Goal: Task Accomplishment & Management: Manage account settings

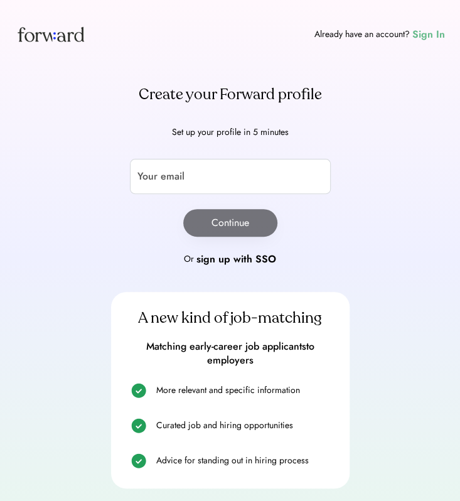
click at [432, 36] on div "Sign In" at bounding box center [429, 34] width 33 height 15
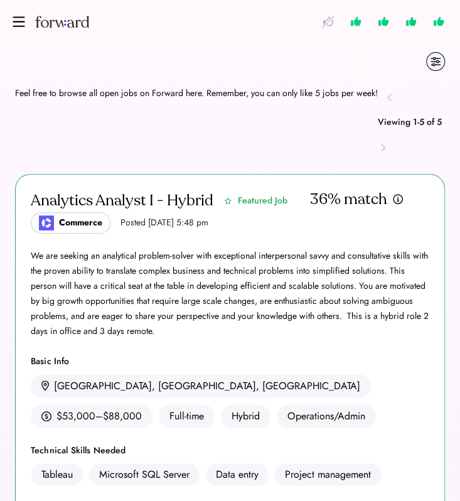
click at [19, 21] on img at bounding box center [19, 21] width 13 height 10
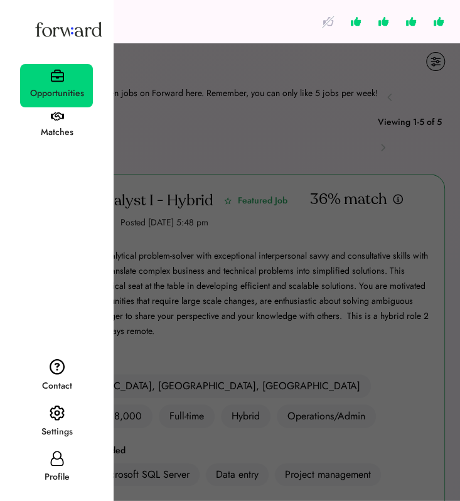
click at [68, 466] on div "Profile" at bounding box center [57, 477] width 72 height 23
select select "*****"
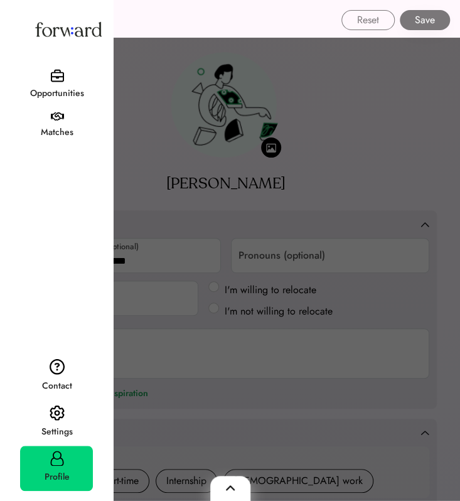
click at [197, 168] on div at bounding box center [230, 250] width 460 height 501
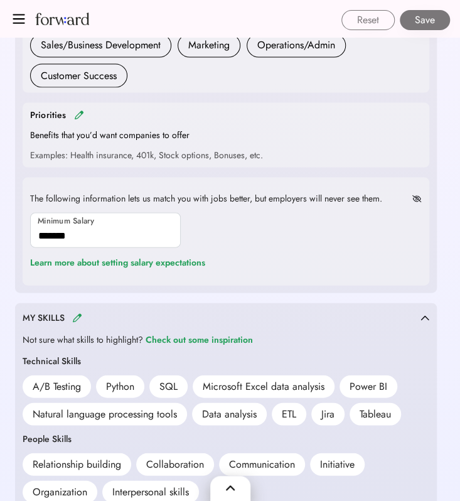
scroll to position [754, 0]
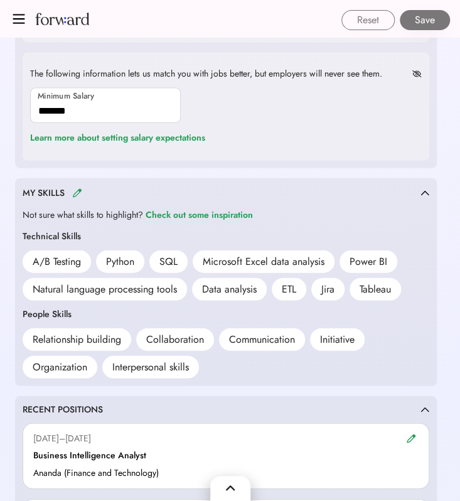
drag, startPoint x: 5, startPoint y: 232, endPoint x: 273, endPoint y: 156, distance: 278.8
click at [273, 156] on div "The following information lets us match you with jobs better, but employers wil…" at bounding box center [226, 107] width 407 height 108
click at [75, 192] on img at bounding box center [77, 192] width 10 height 9
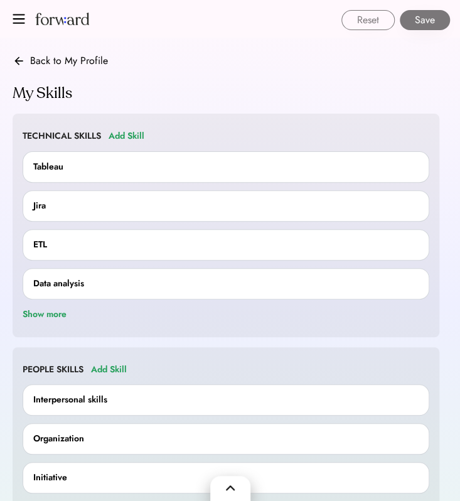
scroll to position [0, 0]
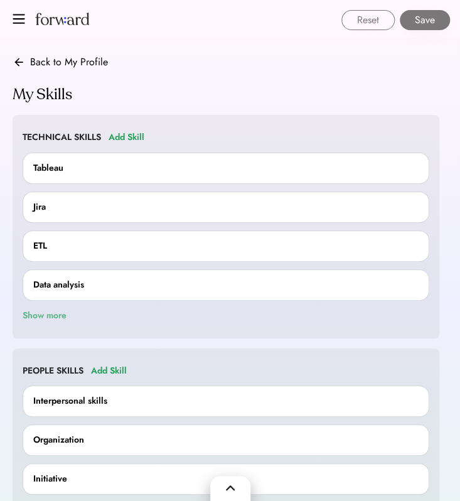
click at [57, 308] on div "Show more" at bounding box center [45, 315] width 44 height 15
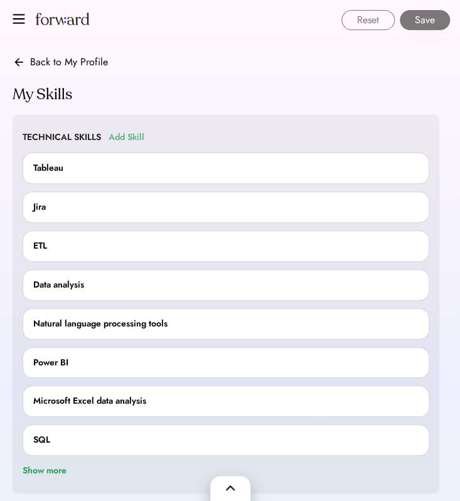
click at [128, 139] on div "Add Skill" at bounding box center [127, 137] width 36 height 15
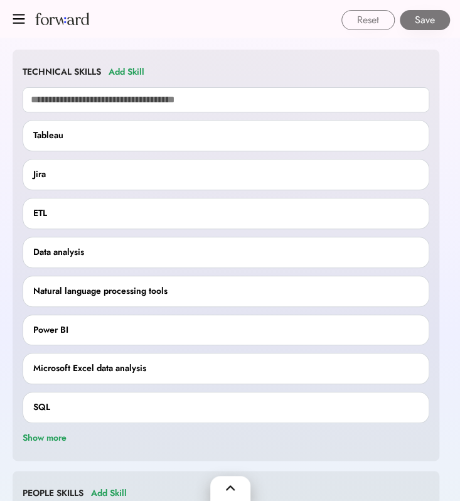
scroll to position [84, 0]
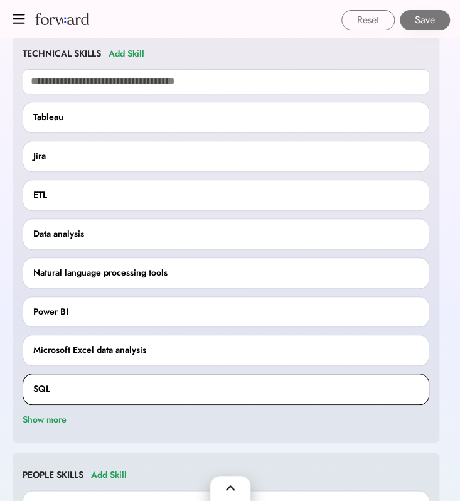
click at [75, 392] on div "SQL" at bounding box center [226, 389] width 386 height 15
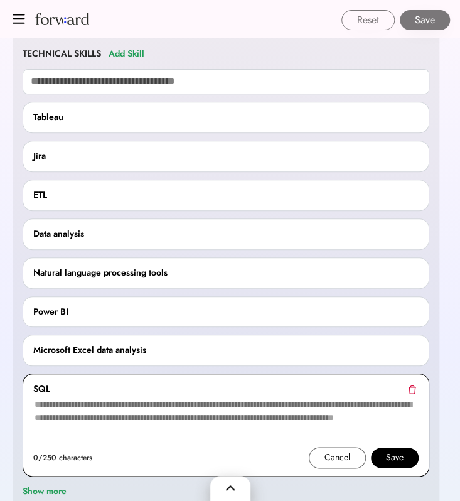
click at [374, 457] on div "Save" at bounding box center [395, 458] width 48 height 20
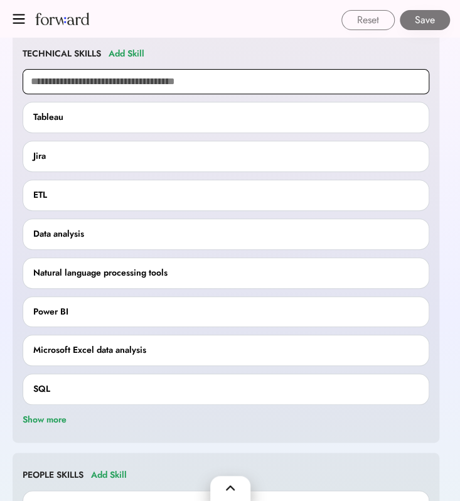
click at [91, 85] on input "text" at bounding box center [226, 81] width 407 height 25
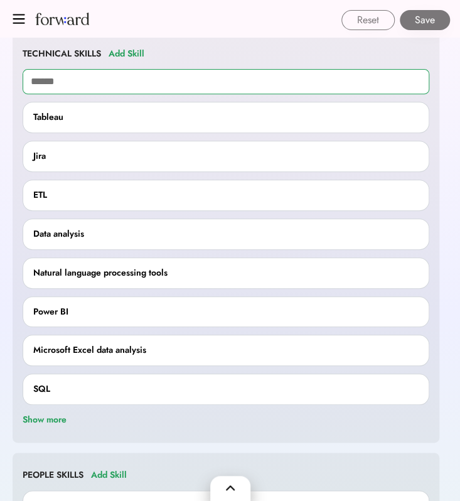
type input "*******"
type input "**********"
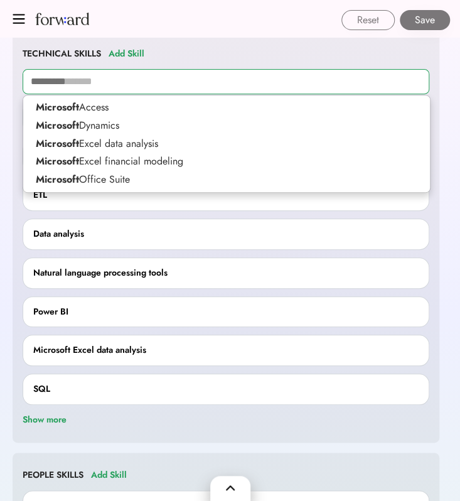
type input "*********"
type input "**********"
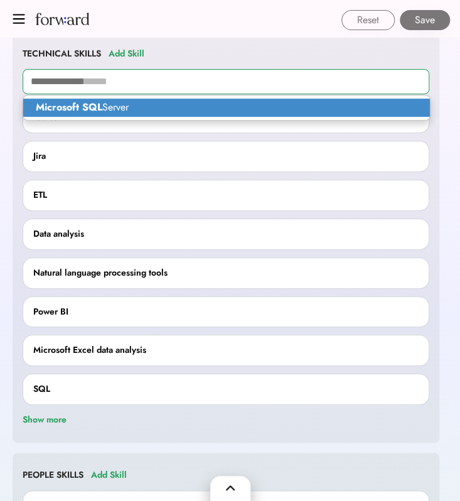
click at [95, 109] on strong "Microsoft SQL" at bounding box center [69, 107] width 67 height 14
type input "**********"
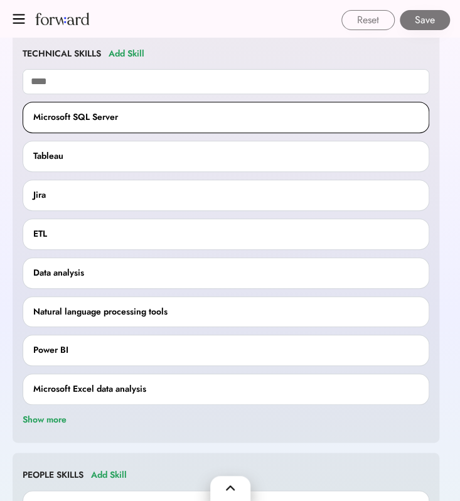
type input "****"
type input "**********"
type input "*******"
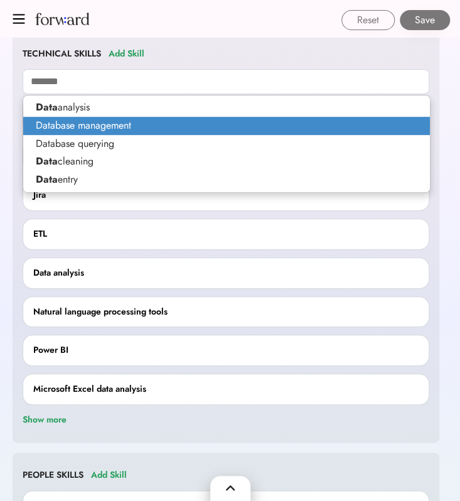
type input "**********"
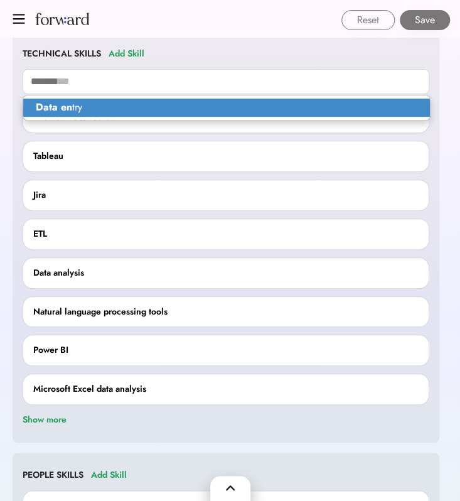
click at [189, 112] on p "Data en try" at bounding box center [226, 108] width 407 height 18
type input "**********"
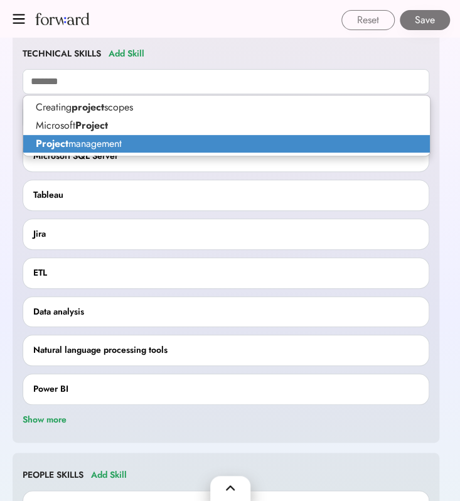
click at [127, 147] on p "Project management" at bounding box center [226, 144] width 407 height 18
type input "**********"
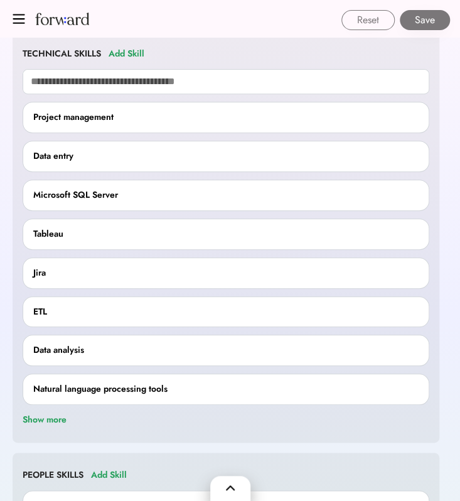
scroll to position [290, 0]
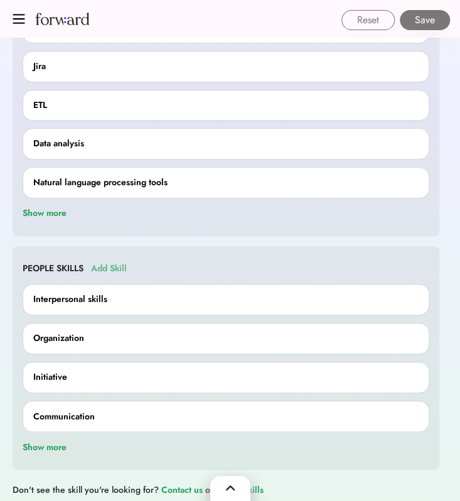
click at [103, 262] on div "Add Skill" at bounding box center [109, 268] width 36 height 15
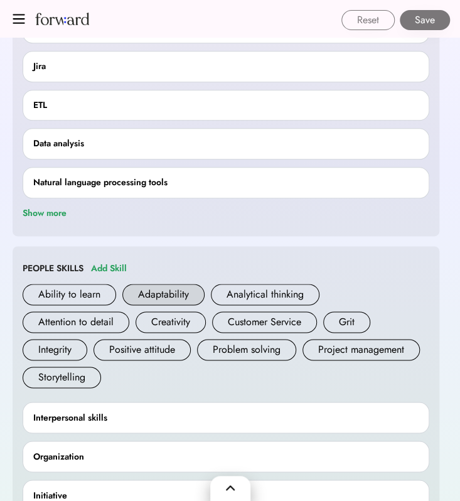
click at [185, 295] on div "Adaptability" at bounding box center [163, 294] width 82 height 21
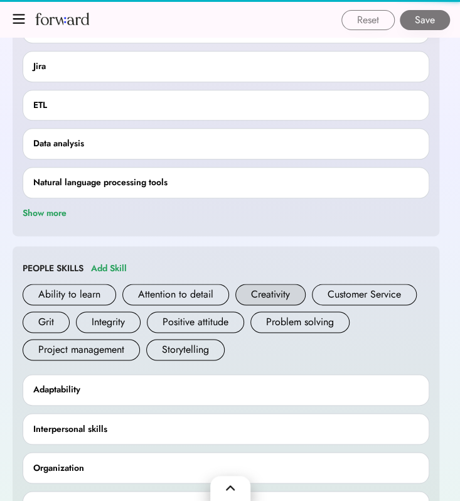
click at [292, 293] on div "Ability to learn Analytical thinking Attention to detail Creativity Customer Se…" at bounding box center [226, 325] width 407 height 83
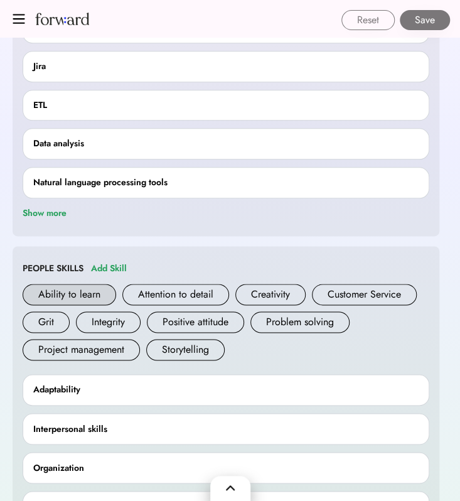
click at [85, 296] on div "Ability to learn" at bounding box center [70, 294] width 94 height 21
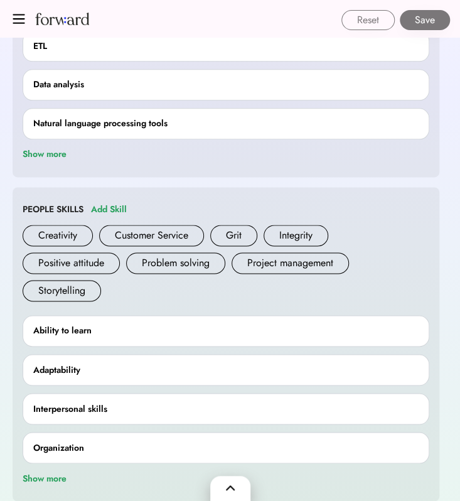
scroll to position [379, 0]
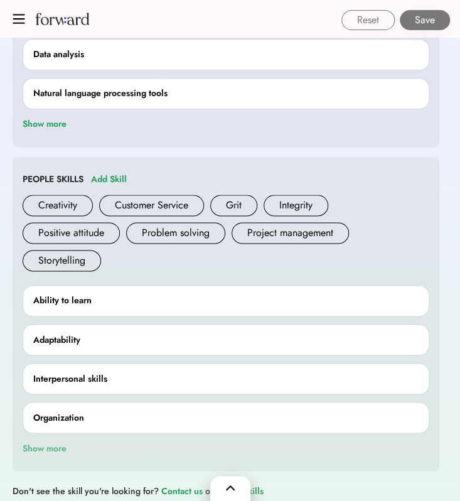
click at [44, 442] on div "Show more" at bounding box center [45, 448] width 44 height 15
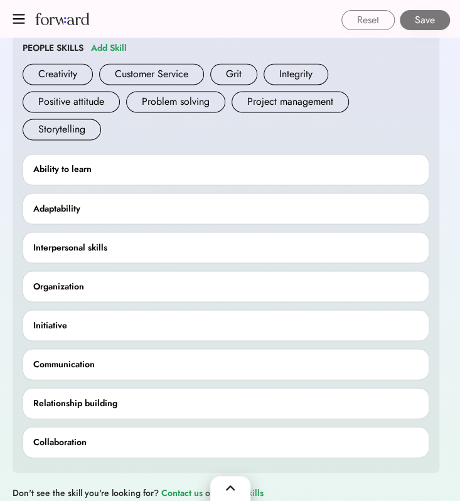
scroll to position [343, 0]
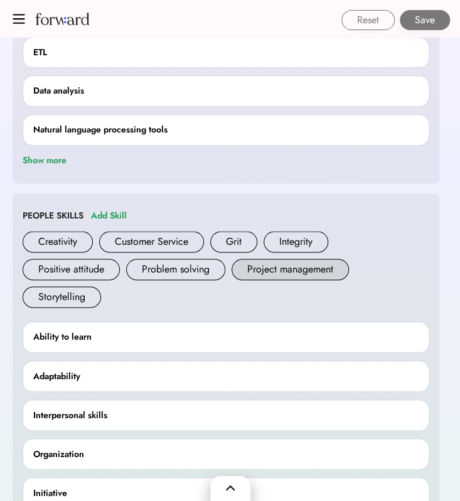
click at [285, 270] on div "Project management" at bounding box center [290, 269] width 117 height 21
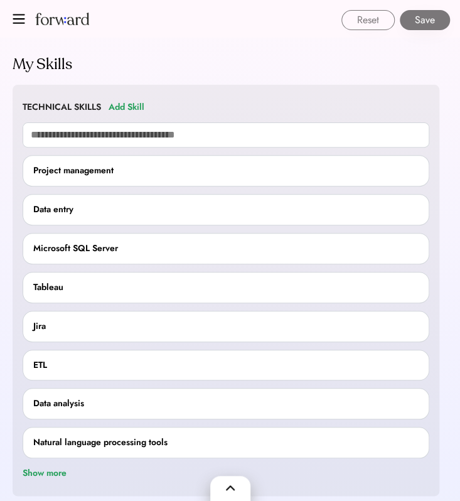
scroll to position [0, 0]
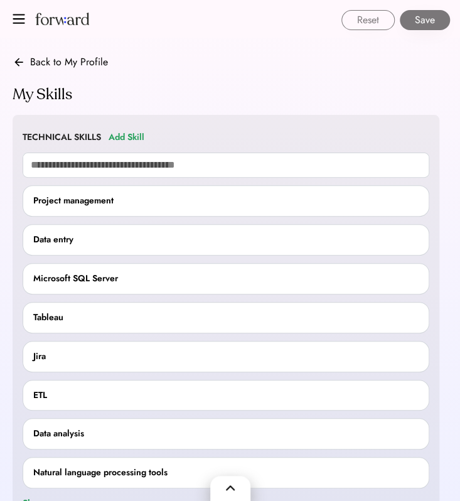
click at [436, 15] on button "Save" at bounding box center [425, 20] width 50 height 20
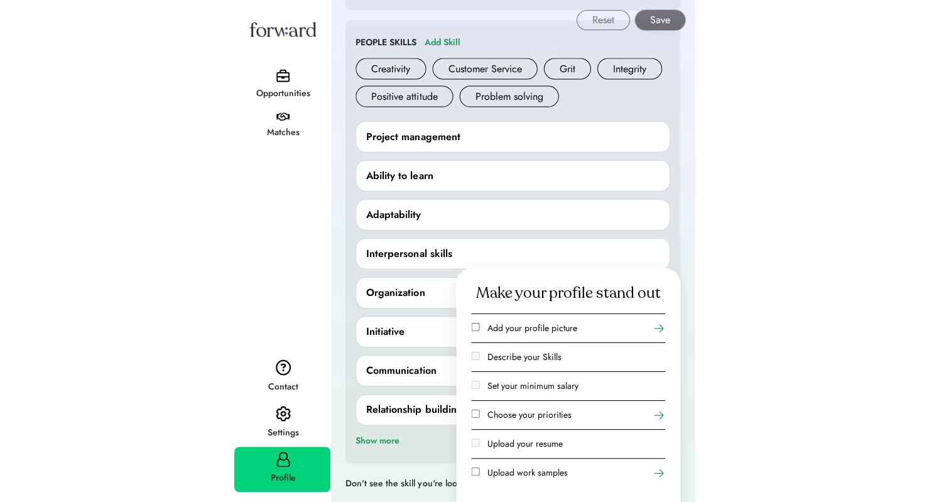
scroll to position [474, 0]
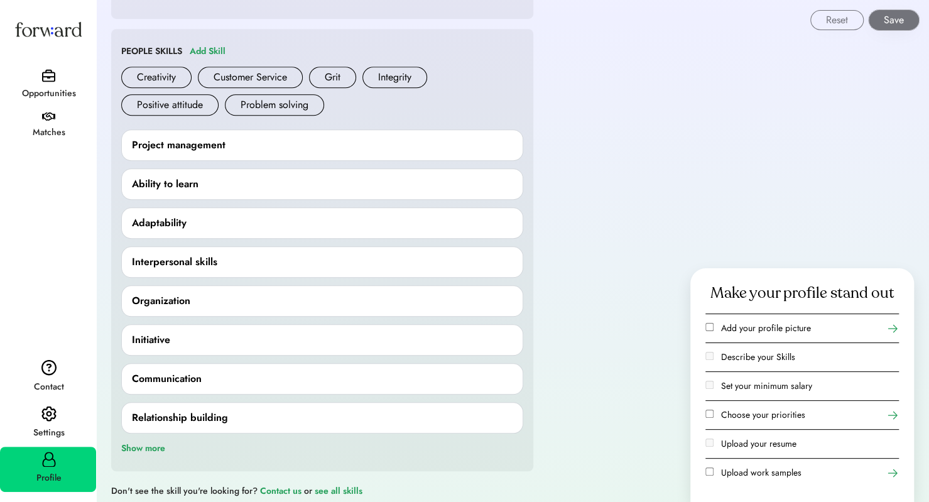
click at [460, 17] on button "Save" at bounding box center [894, 20] width 50 height 20
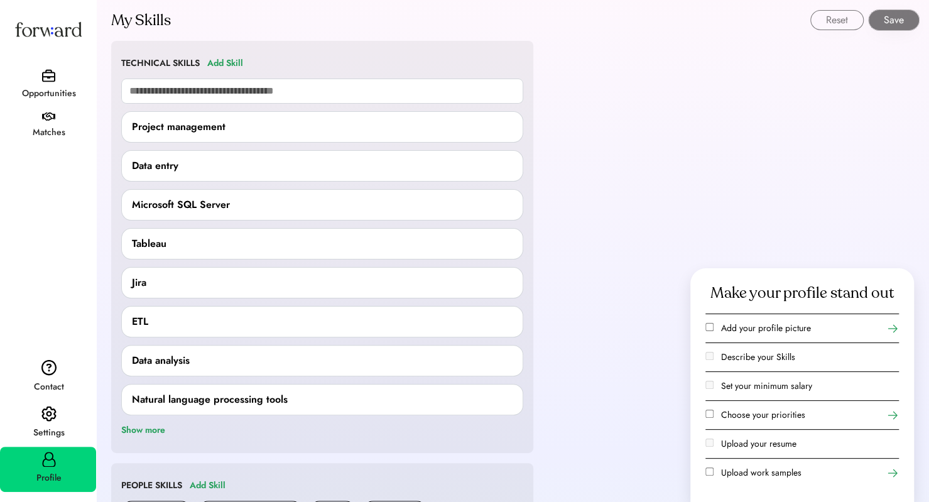
scroll to position [0, 0]
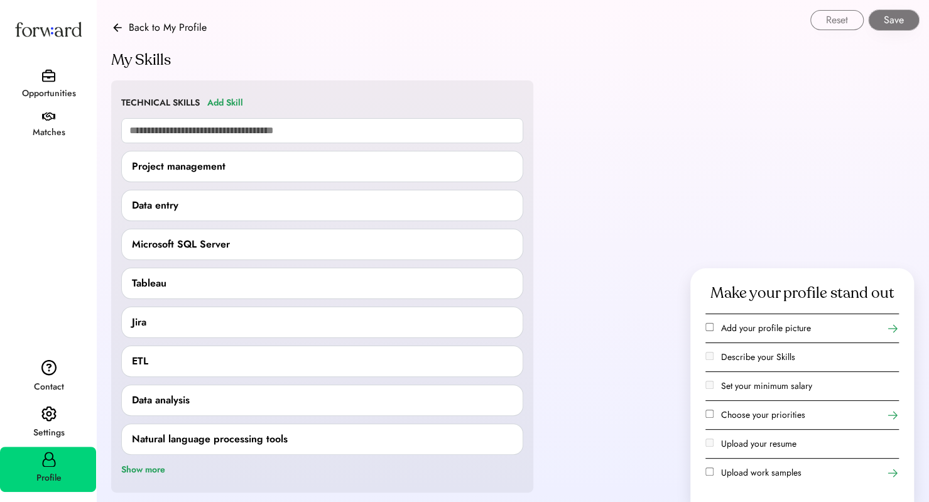
click at [460, 18] on button "Save" at bounding box center [894, 20] width 50 height 20
click at [460, 23] on button "Reset" at bounding box center [836, 20] width 53 height 20
click at [460, 21] on button "Reset" at bounding box center [836, 20] width 53 height 20
click at [106, 23] on div "Reset Save" at bounding box center [513, 15] width 832 height 30
click at [117, 26] on div "Reset Save" at bounding box center [513, 15] width 832 height 30
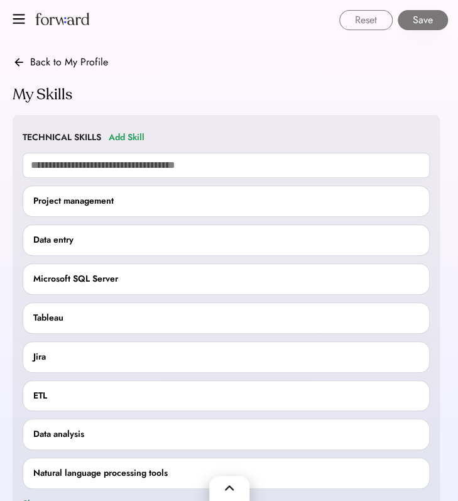
click at [24, 66] on icon at bounding box center [19, 62] width 13 height 13
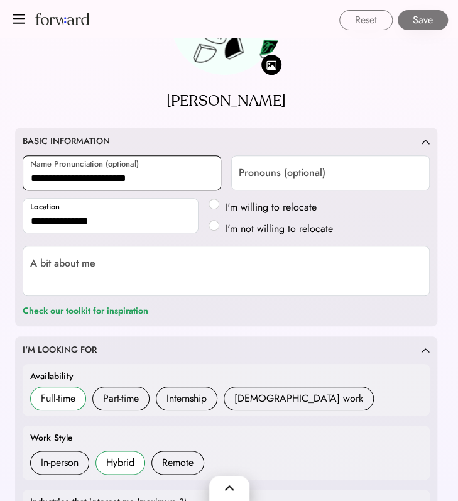
scroll to position [167, 0]
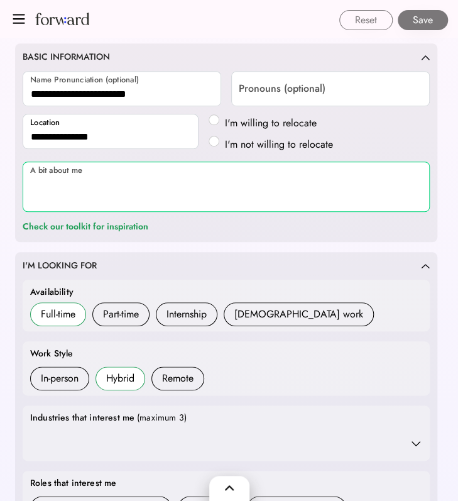
click at [110, 182] on textarea at bounding box center [226, 186] width 407 height 50
paste textarea "**********"
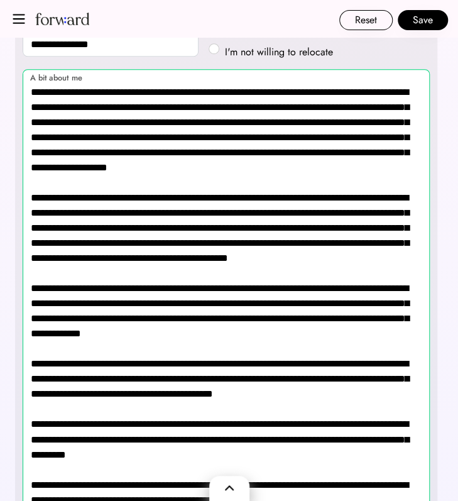
scroll to position [211, 0]
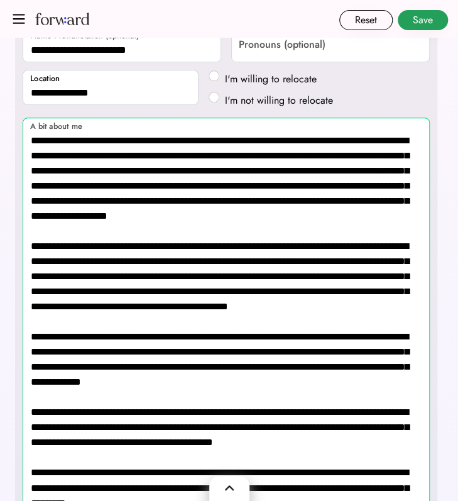
type textarea "**********"
click at [427, 24] on button "Save" at bounding box center [423, 20] width 50 height 20
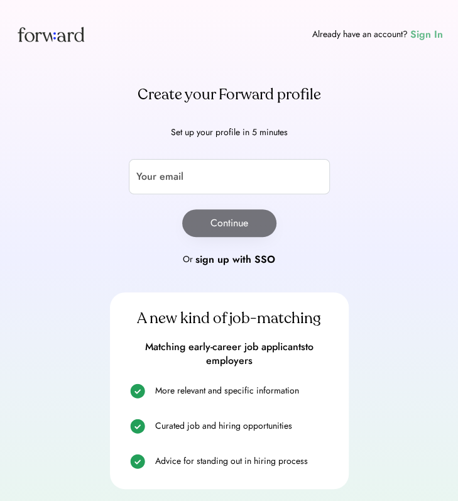
click at [418, 36] on div "Sign In" at bounding box center [426, 34] width 33 height 15
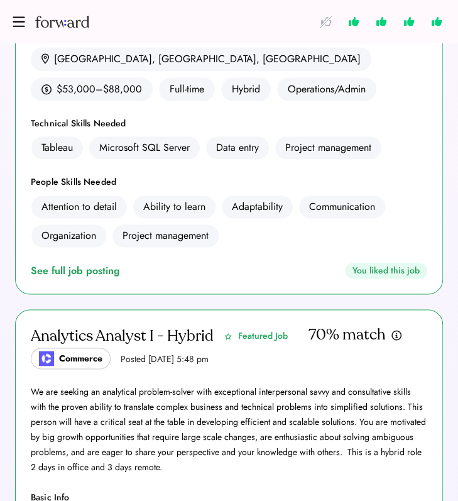
scroll to position [251, 0]
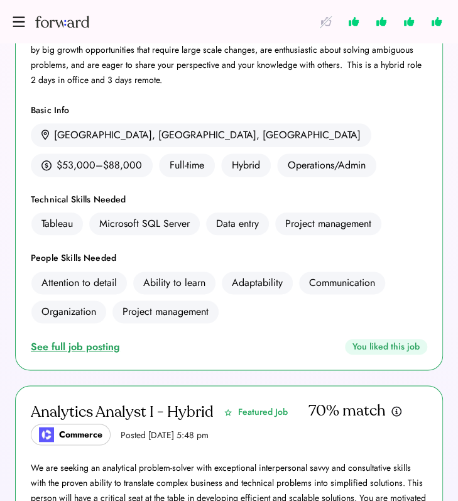
click at [93, 354] on div "See full job posting" at bounding box center [78, 346] width 94 height 15
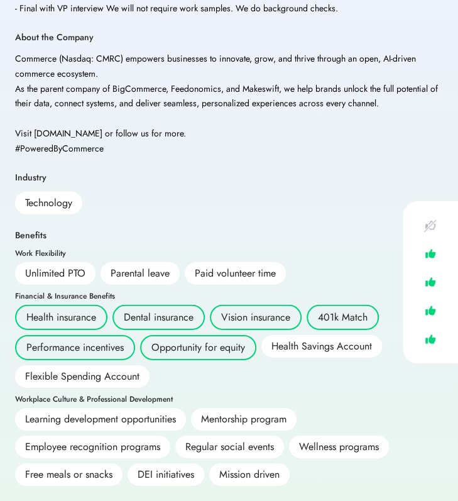
scroll to position [889, 0]
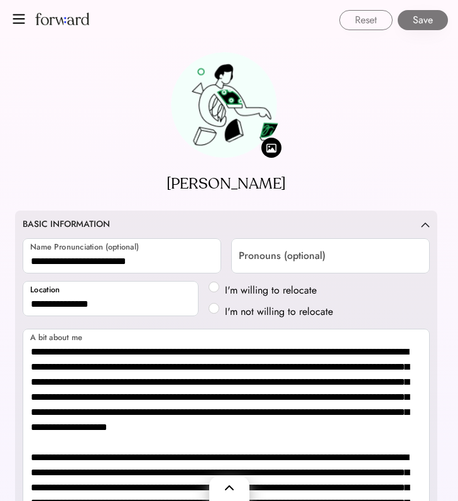
select select "*****"
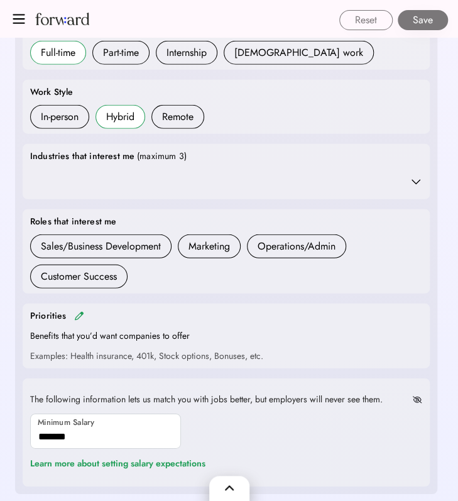
scroll to position [921, 0]
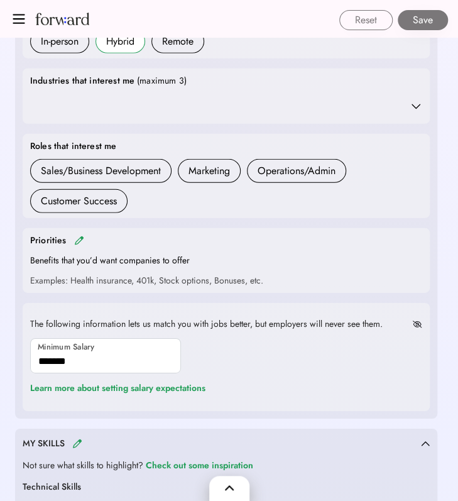
click at [418, 110] on icon at bounding box center [416, 106] width 13 height 13
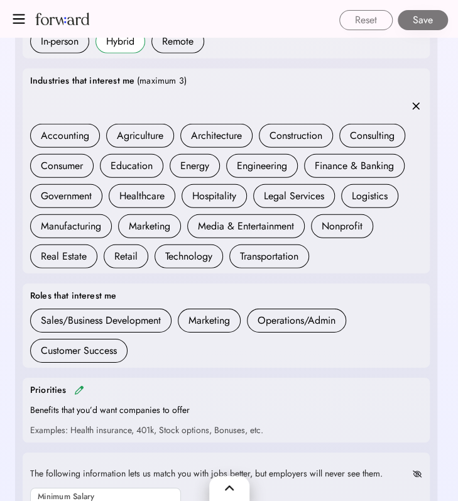
scroll to position [1005, 0]
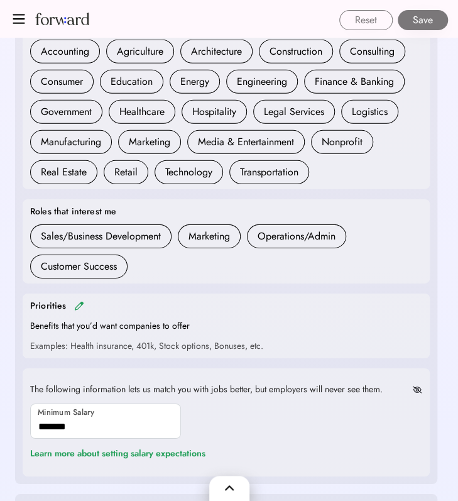
click at [78, 303] on img at bounding box center [79, 305] width 10 height 9
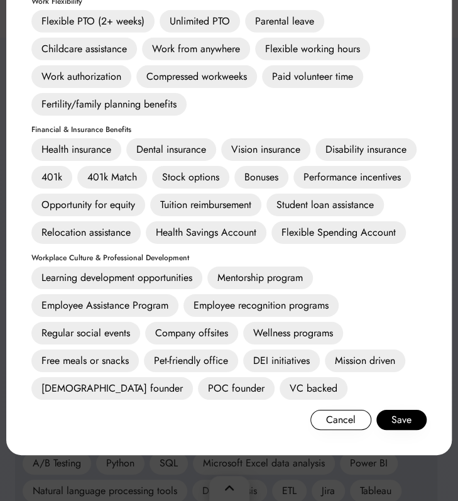
scroll to position [1089, 0]
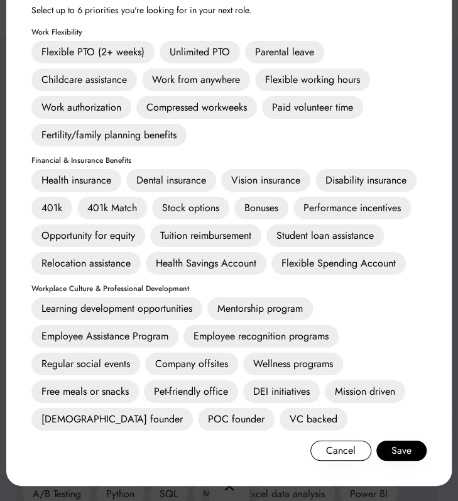
click at [82, 177] on div "Health insurance" at bounding box center [76, 180] width 90 height 23
click at [94, 210] on div "401k Match" at bounding box center [112, 208] width 70 height 23
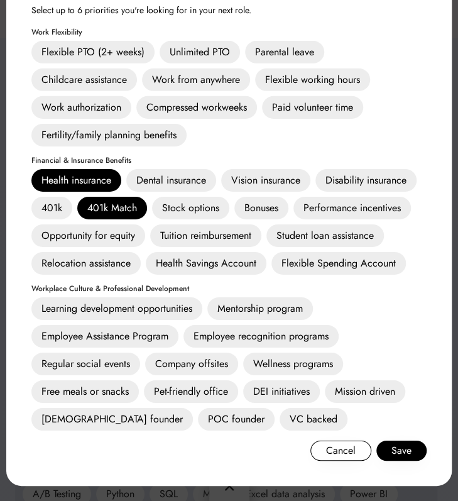
click at [196, 181] on div "Dental insurance" at bounding box center [171, 180] width 90 height 23
click at [279, 184] on div "Vision insurance" at bounding box center [265, 180] width 89 height 23
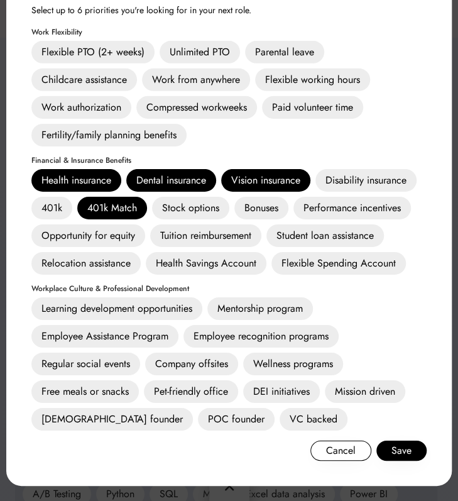
click at [84, 235] on div "Opportunity for equity" at bounding box center [88, 235] width 114 height 23
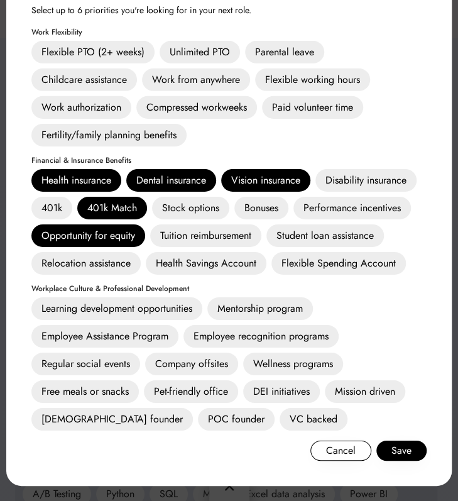
click at [344, 205] on div "Performance incentives" at bounding box center [351, 208] width 117 height 23
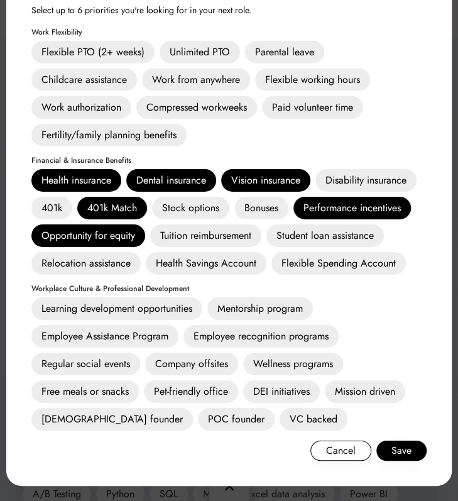
click at [322, 263] on div "Flexible Spending Account" at bounding box center [338, 263] width 134 height 23
click at [320, 264] on div "Flexible Spending Account" at bounding box center [338, 263] width 134 height 23
click at [109, 303] on div "Learning development opportunities" at bounding box center [116, 308] width 171 height 23
click at [170, 322] on div "Learning development opportunities Mentorship program Employee Assistance Progr…" at bounding box center [228, 363] width 395 height 133
click at [170, 315] on div "Learning development opportunities" at bounding box center [116, 308] width 171 height 23
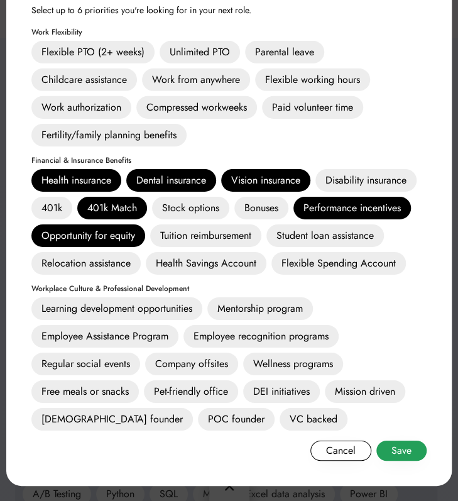
click at [402, 455] on button "Save" at bounding box center [401, 450] width 50 height 20
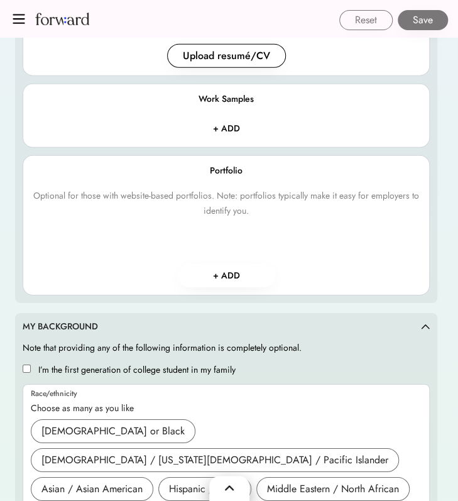
scroll to position [2415, 0]
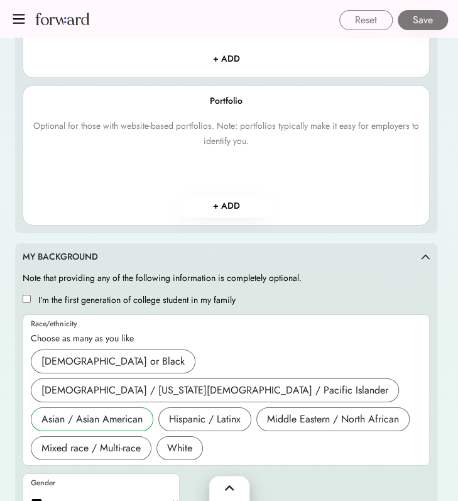
click at [90, 411] on div "Asian / Asian American" at bounding box center [91, 418] width 101 height 15
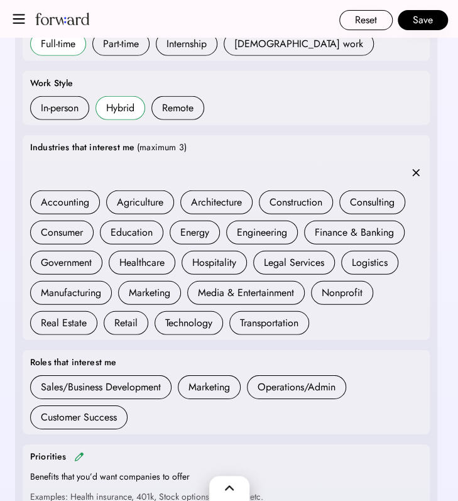
scroll to position [837, 0]
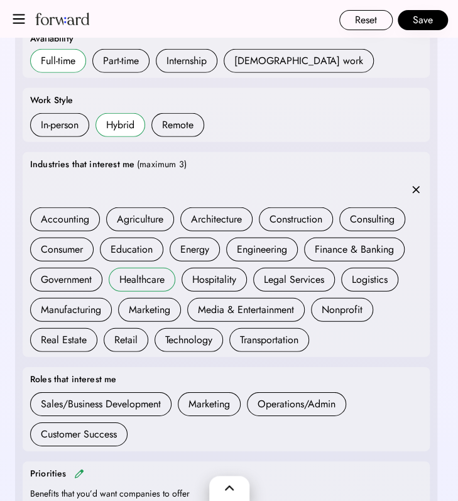
click at [160, 273] on div "Healthcare" at bounding box center [141, 279] width 45 height 15
click at [209, 276] on div "Hospitality" at bounding box center [214, 279] width 44 height 15
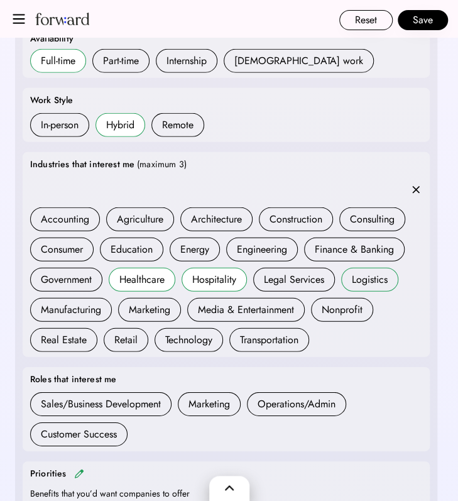
click at [381, 273] on div "Logistics" at bounding box center [370, 279] width 36 height 15
click at [188, 335] on div "Technology" at bounding box center [188, 339] width 47 height 15
click at [217, 275] on div "Hospitality" at bounding box center [214, 279] width 44 height 15
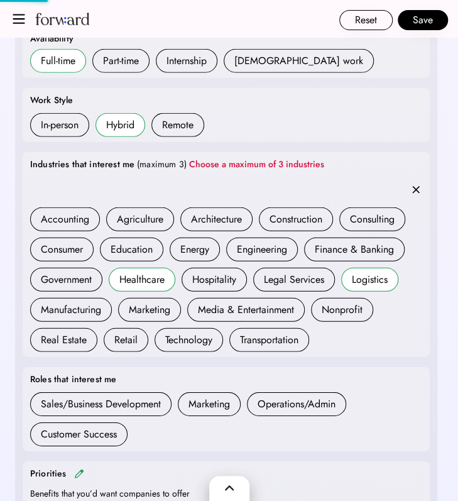
click at [356, 275] on div "Logistics" at bounding box center [370, 279] width 36 height 15
click at [181, 342] on div "Technology" at bounding box center [188, 339] width 47 height 15
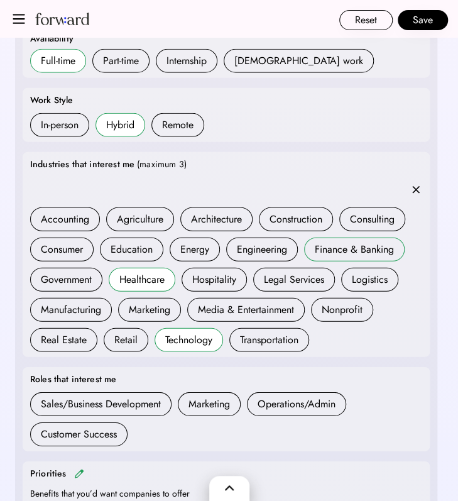
click at [333, 247] on div "Finance & Banking" at bounding box center [354, 249] width 79 height 15
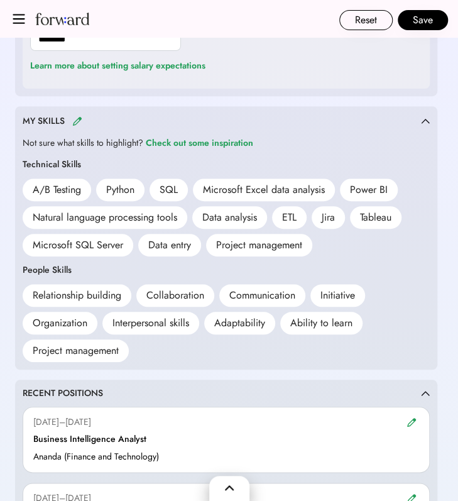
scroll to position [1423, 0]
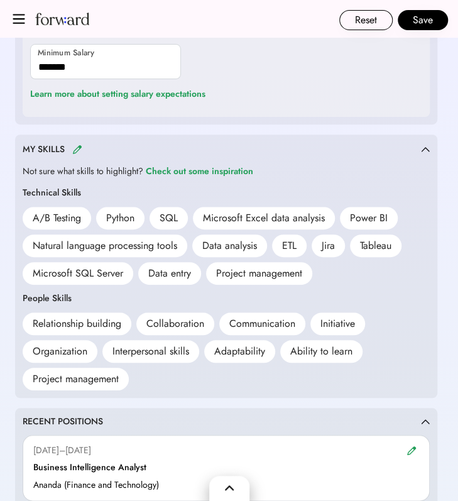
click at [80, 144] on img at bounding box center [77, 148] width 10 height 9
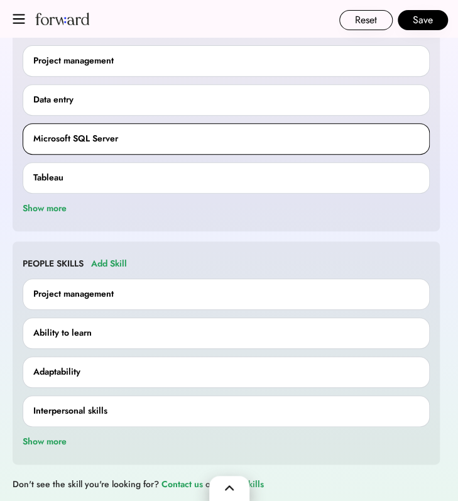
scroll to position [104, 0]
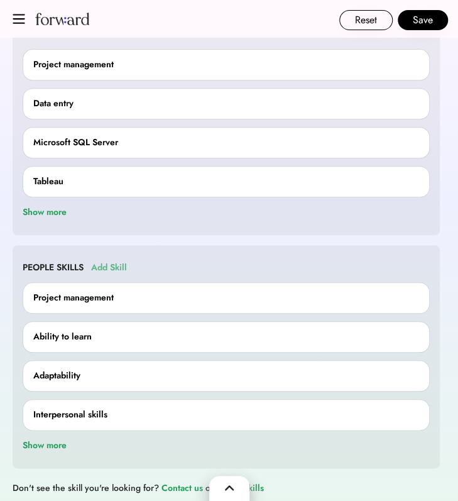
click at [113, 267] on div "Add Skill" at bounding box center [109, 267] width 36 height 15
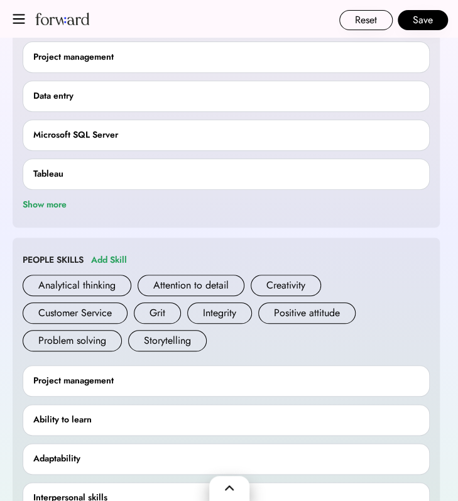
scroll to position [193, 0]
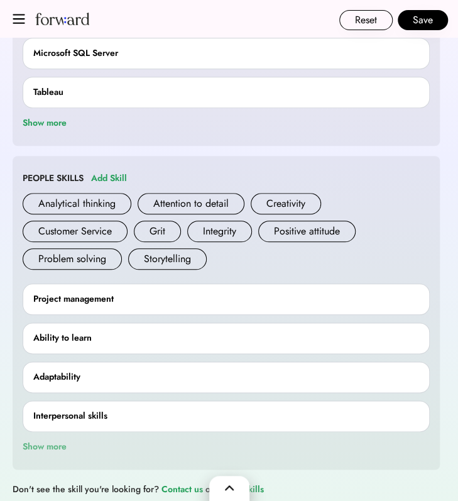
click at [55, 444] on div "Show more" at bounding box center [45, 446] width 44 height 15
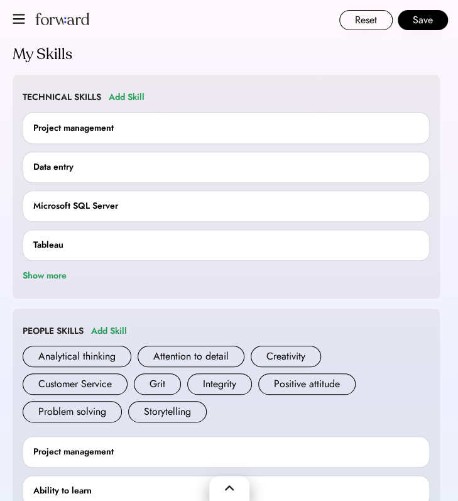
scroll to position [0, 0]
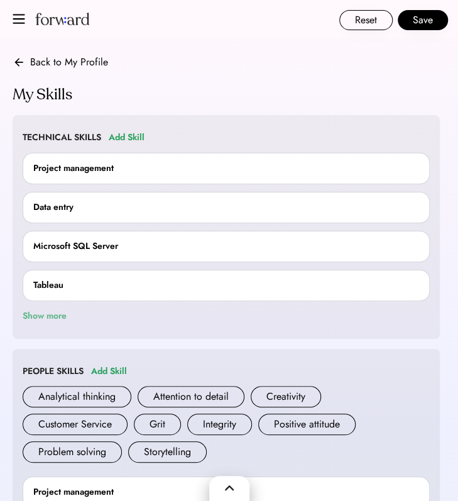
click at [31, 313] on div "Show more" at bounding box center [45, 315] width 44 height 15
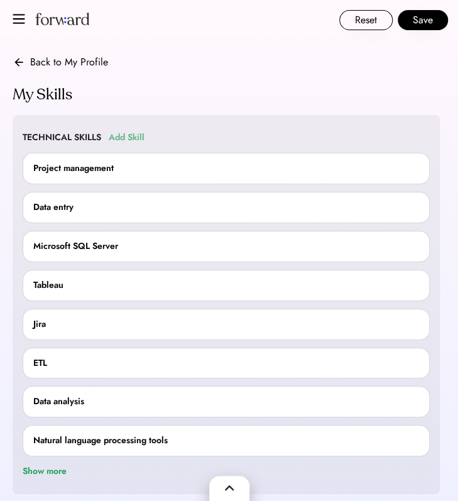
click at [119, 134] on div "Add Skill" at bounding box center [127, 137] width 36 height 15
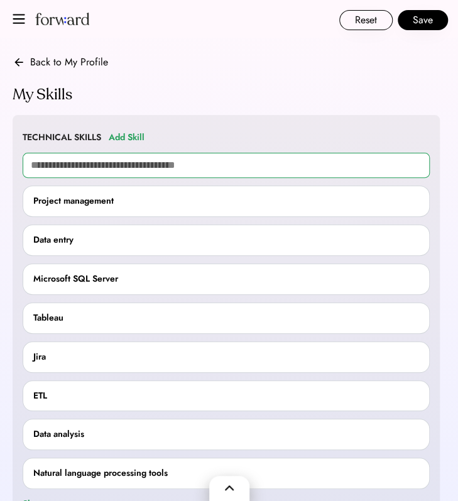
click at [123, 170] on input "text" at bounding box center [226, 165] width 407 height 25
type input "**********"
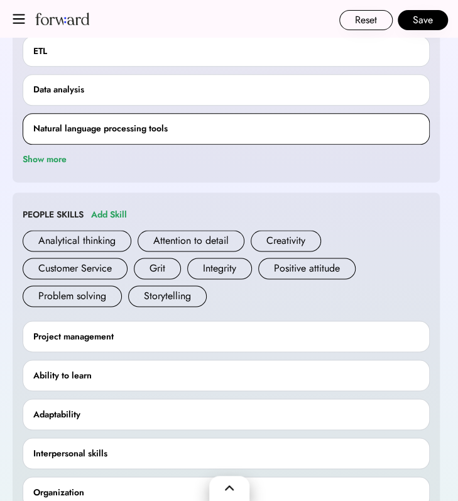
scroll to position [418, 0]
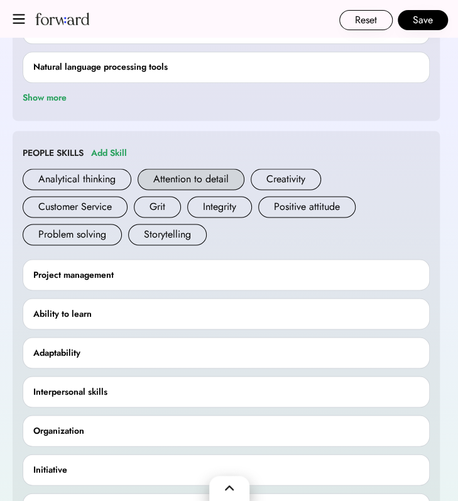
click at [204, 177] on div "Attention to detail" at bounding box center [191, 178] width 107 height 21
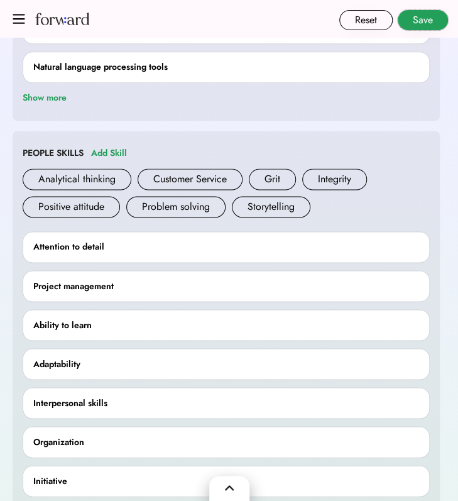
click at [422, 27] on button "Save" at bounding box center [423, 20] width 50 height 20
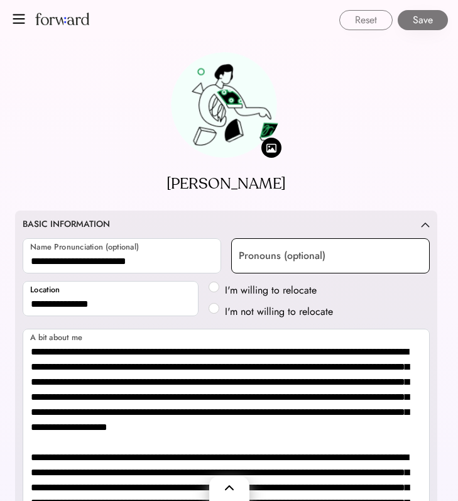
select select "*****"
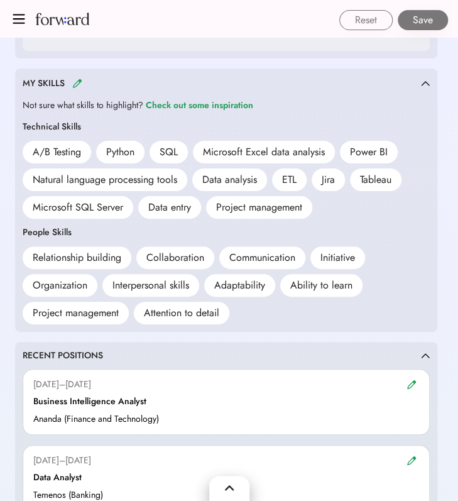
scroll to position [1508, 0]
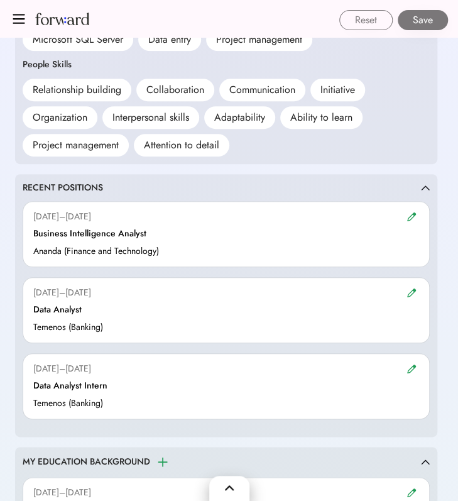
click at [416, 213] on img at bounding box center [411, 216] width 10 height 9
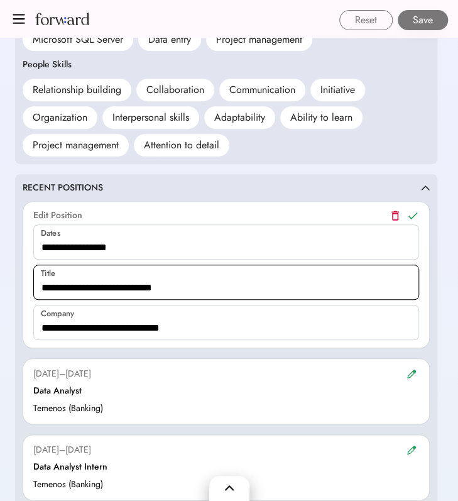
scroll to position [1675, 0]
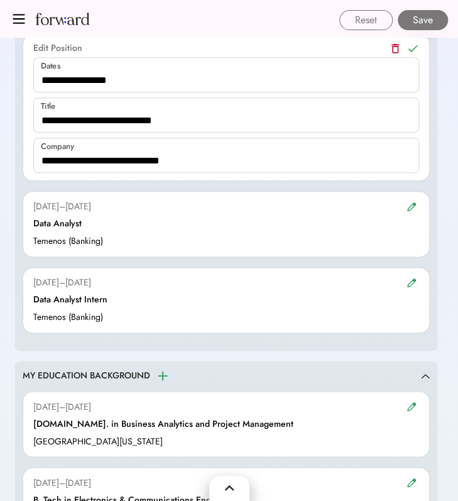
click at [409, 202] on img at bounding box center [411, 206] width 10 height 9
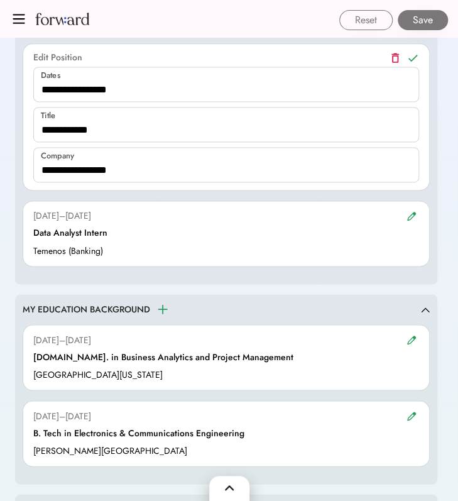
scroll to position [1842, 0]
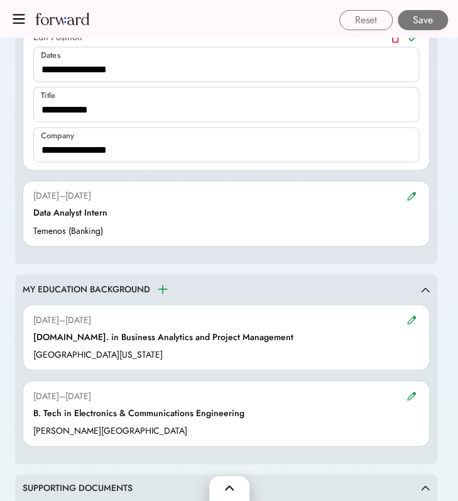
click at [416, 191] on img at bounding box center [411, 195] width 10 height 9
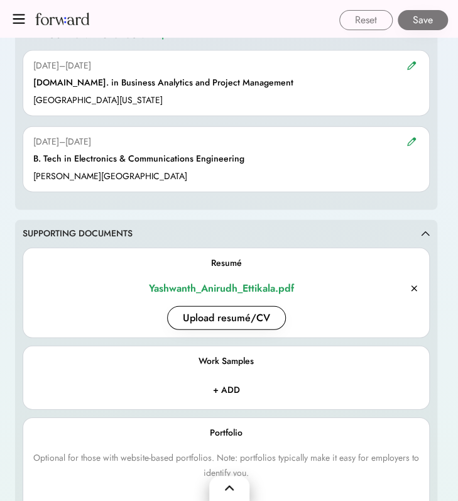
scroll to position [2261, 0]
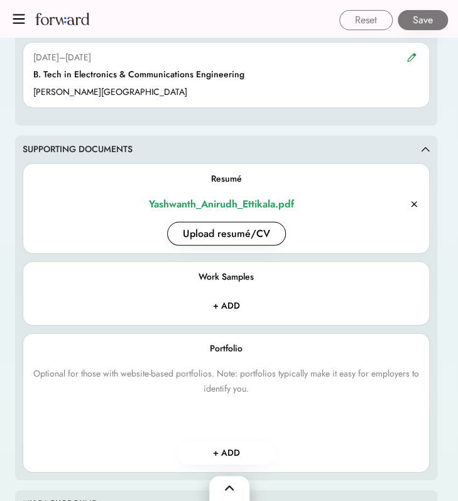
click at [234, 298] on input "file" at bounding box center [226, 306] width 115 height 23
click at [232, 441] on button "+ ADD" at bounding box center [226, 452] width 97 height 23
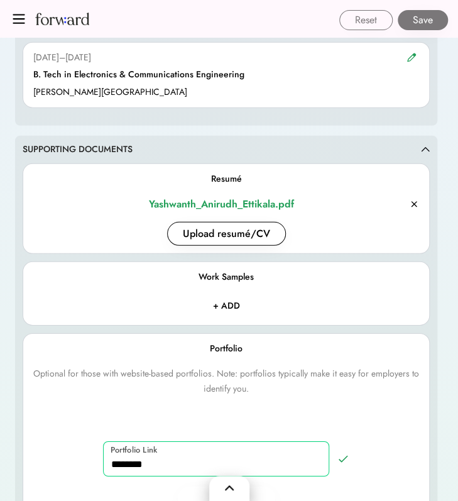
click at [232, 441] on input "input" at bounding box center [216, 458] width 226 height 35
paste input "**********"
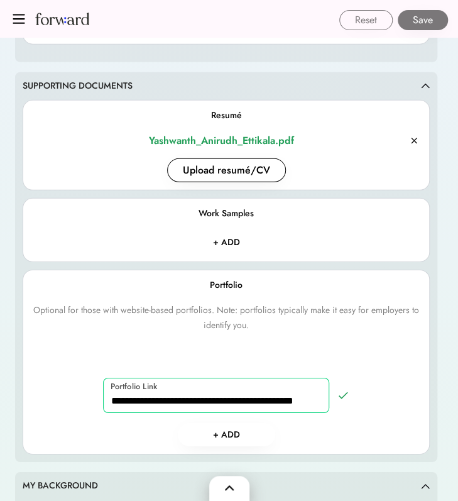
scroll to position [2345, 0]
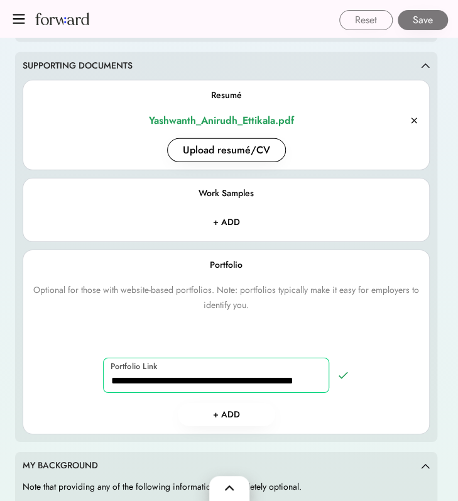
type input "**********"
click at [227, 404] on button "+ ADD" at bounding box center [226, 414] width 97 height 23
click at [338, 369] on icon at bounding box center [343, 375] width 13 height 13
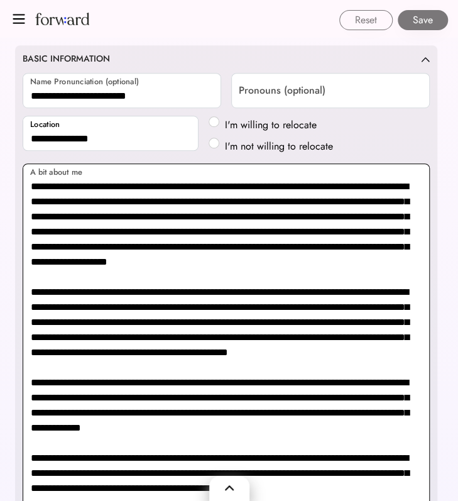
scroll to position [416, 0]
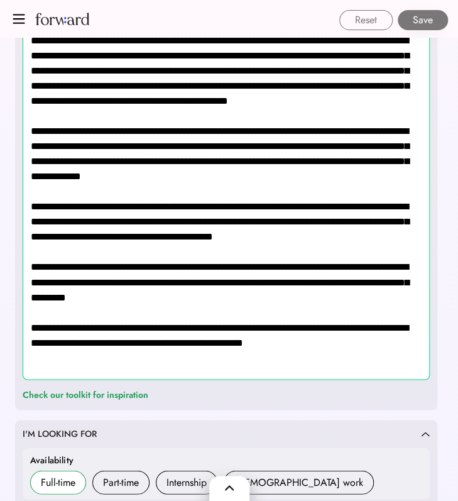
drag, startPoint x: 214, startPoint y: 329, endPoint x: 43, endPoint y: 56, distance: 322.6
click at [43, 56] on textarea at bounding box center [226, 145] width 407 height 467
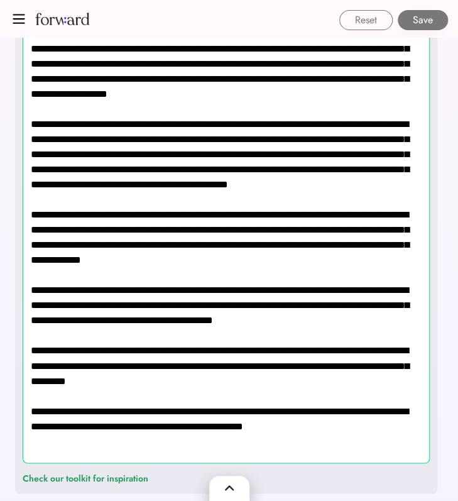
click at [138, 227] on textarea at bounding box center [226, 229] width 407 height 467
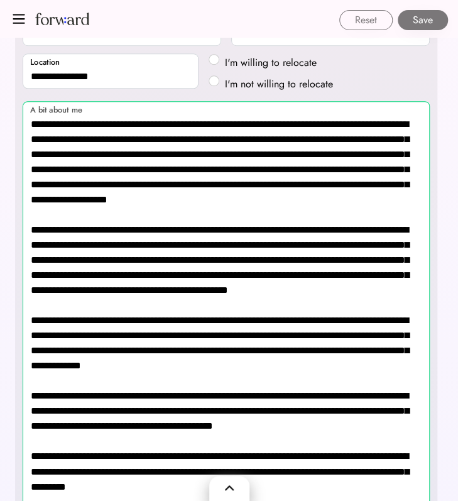
scroll to position [187, 0]
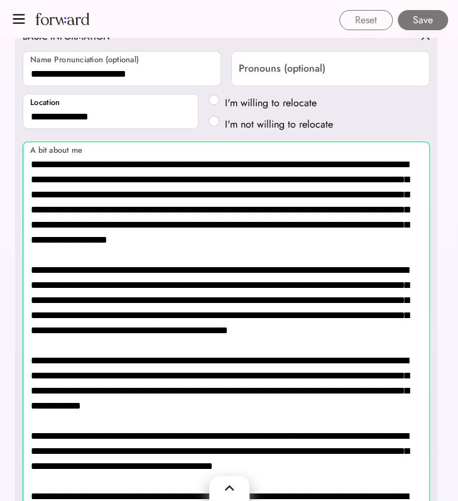
drag, startPoint x: 180, startPoint y: 333, endPoint x: 29, endPoint y: 153, distance: 234.9
click at [29, 153] on textarea at bounding box center [226, 374] width 407 height 467
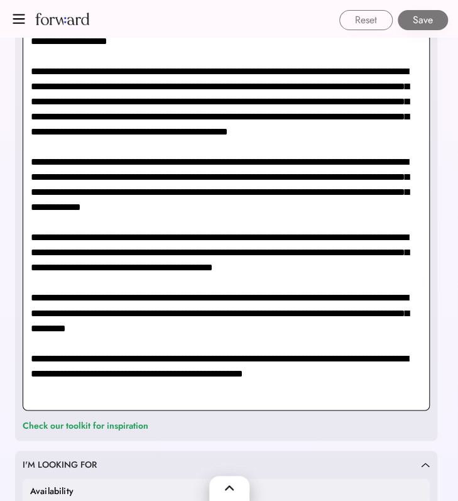
scroll to position [355, 0]
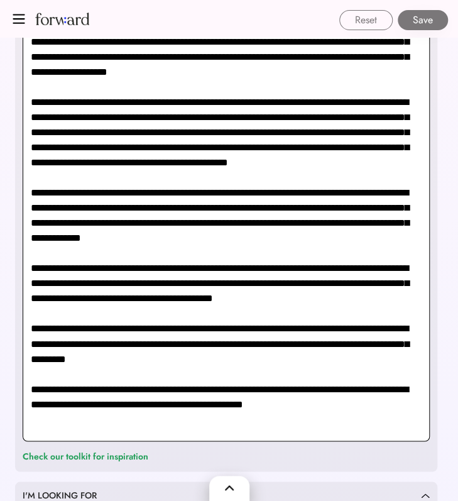
click at [151, 295] on textarea at bounding box center [226, 207] width 407 height 467
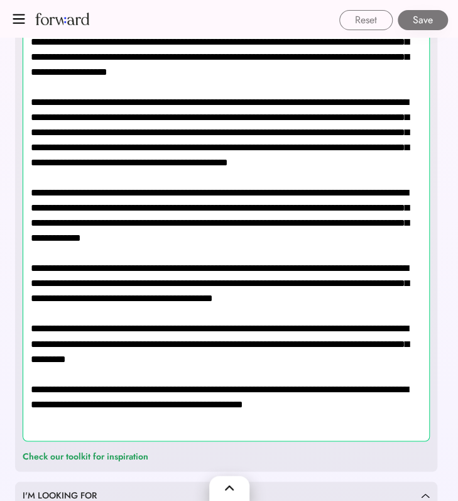
scroll to position [271, 0]
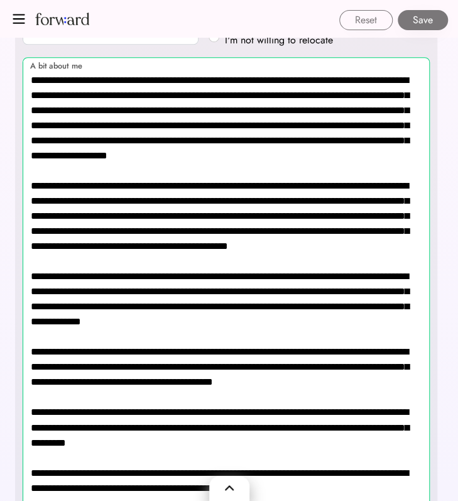
click at [219, 267] on textarea at bounding box center [226, 290] width 407 height 467
paste textarea
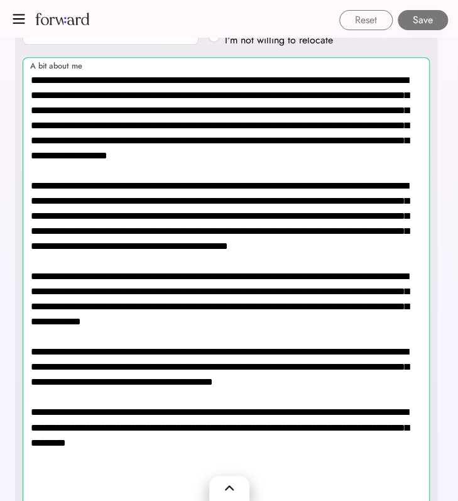
scroll to position [0, 0]
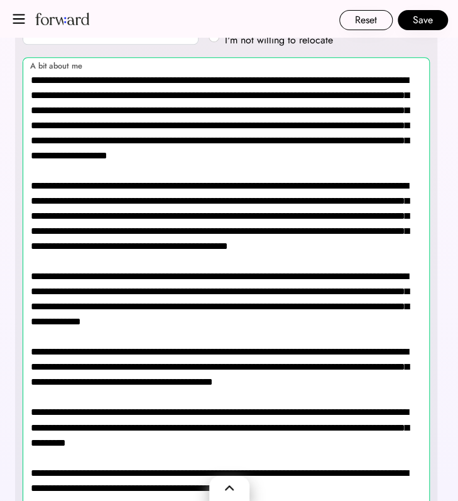
click at [191, 389] on textarea at bounding box center [226, 290] width 407 height 467
drag, startPoint x: 171, startPoint y: 474, endPoint x: -55, endPoint y: 79, distance: 455.8
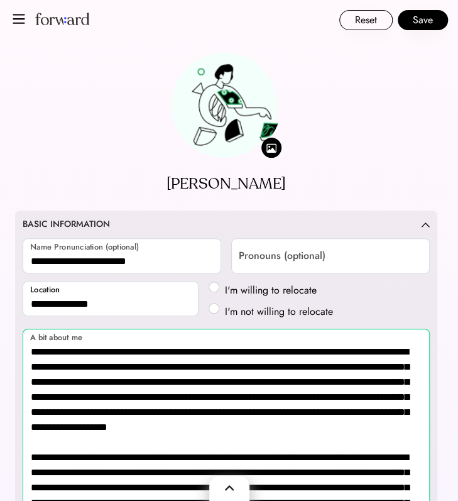
drag, startPoint x: 175, startPoint y: 304, endPoint x: 14, endPoint y: 352, distance: 168.4
paste textarea
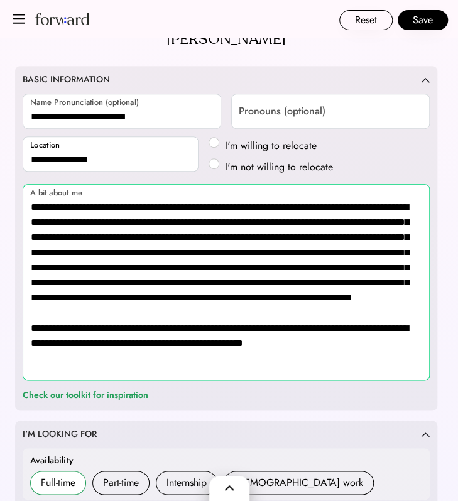
scroll to position [167, 0]
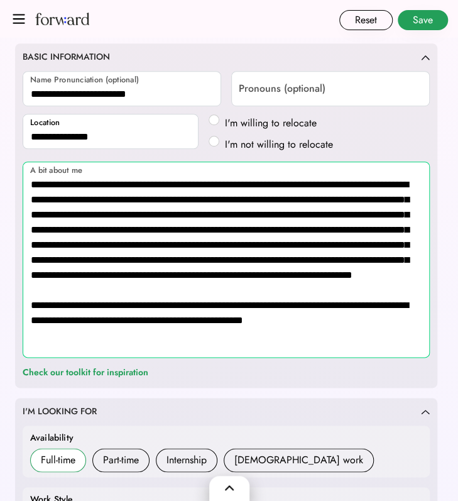
type textarea "**********"
click at [415, 21] on button "Save" at bounding box center [423, 20] width 50 height 20
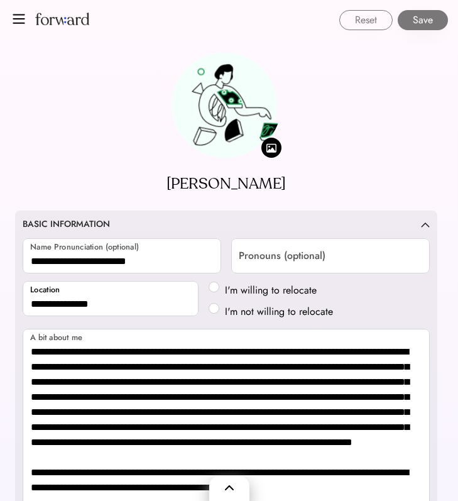
select select "*****"
click at [15, 18] on img at bounding box center [19, 19] width 13 height 10
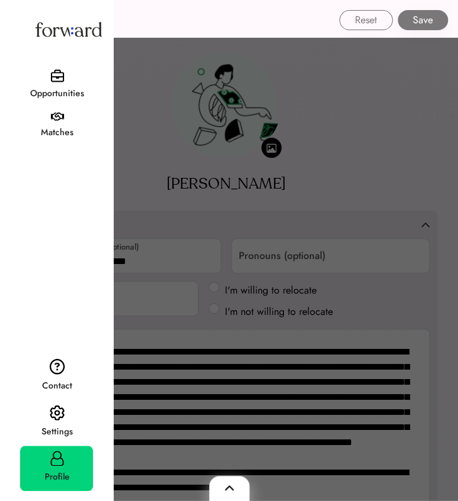
click at [64, 468] on div "Profile" at bounding box center [57, 476] width 72 height 23
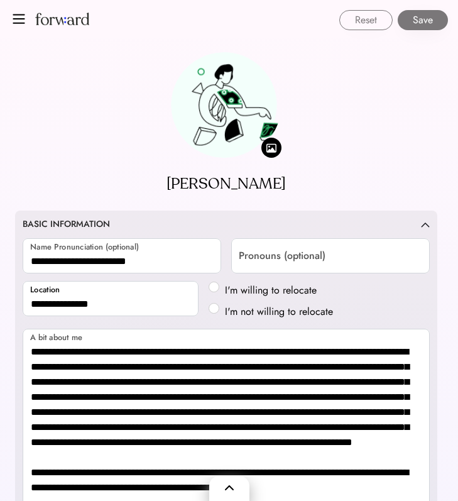
select select "*****"
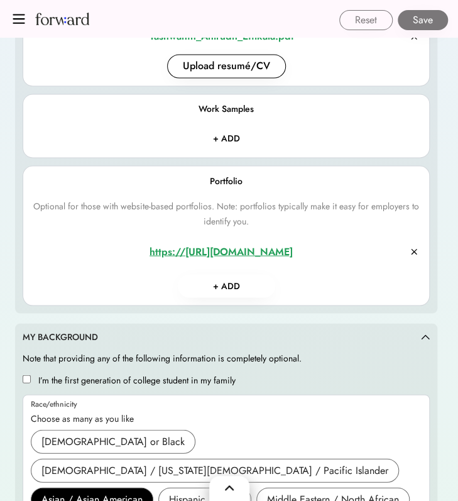
scroll to position [1996, 0]
